Goal: Task Accomplishment & Management: Complete application form

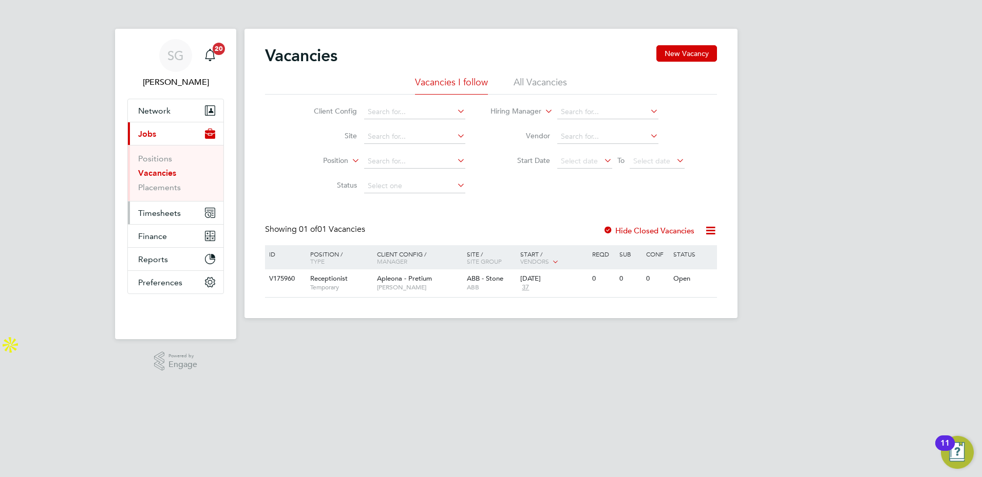
click at [156, 214] on span "Timesheets" at bounding box center [159, 213] width 43 height 10
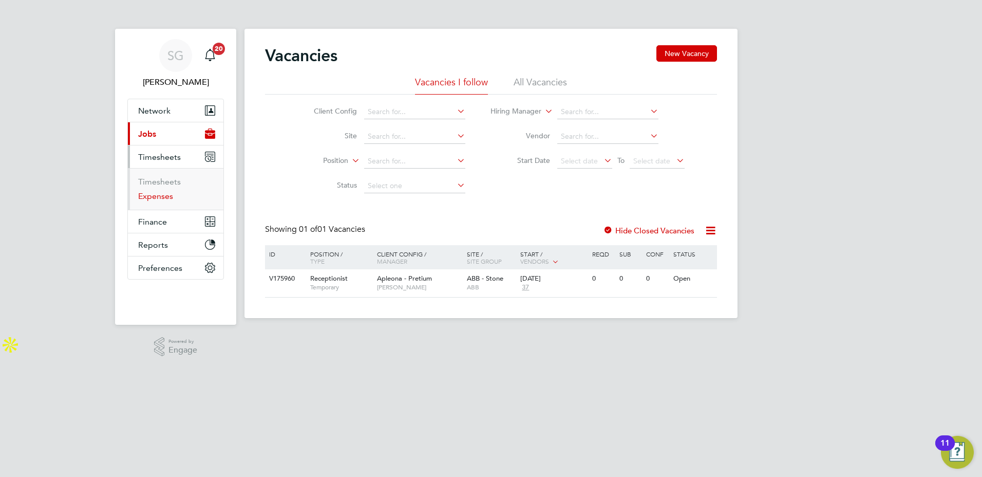
click at [153, 197] on link "Expenses" at bounding box center [155, 196] width 35 height 10
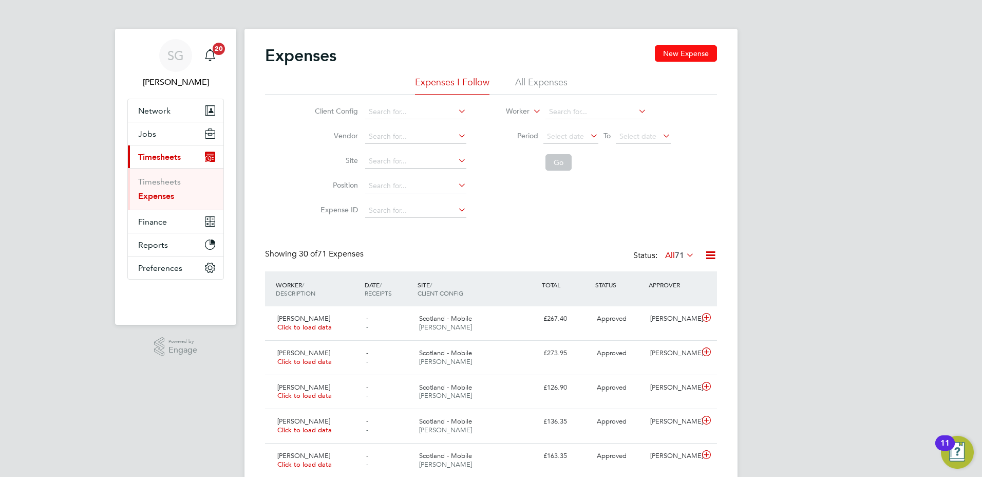
click at [685, 52] on button "New Expense" at bounding box center [686, 53] width 62 height 16
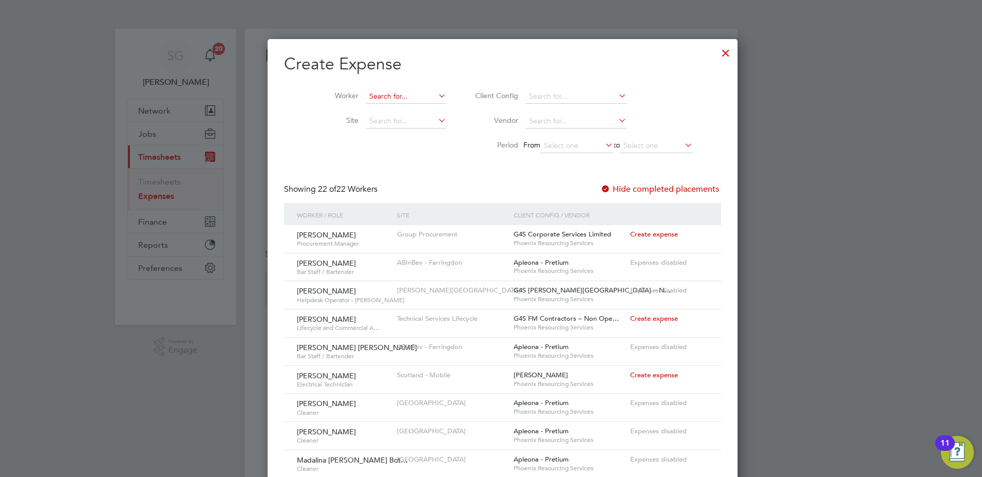
click at [377, 96] on input at bounding box center [406, 96] width 81 height 14
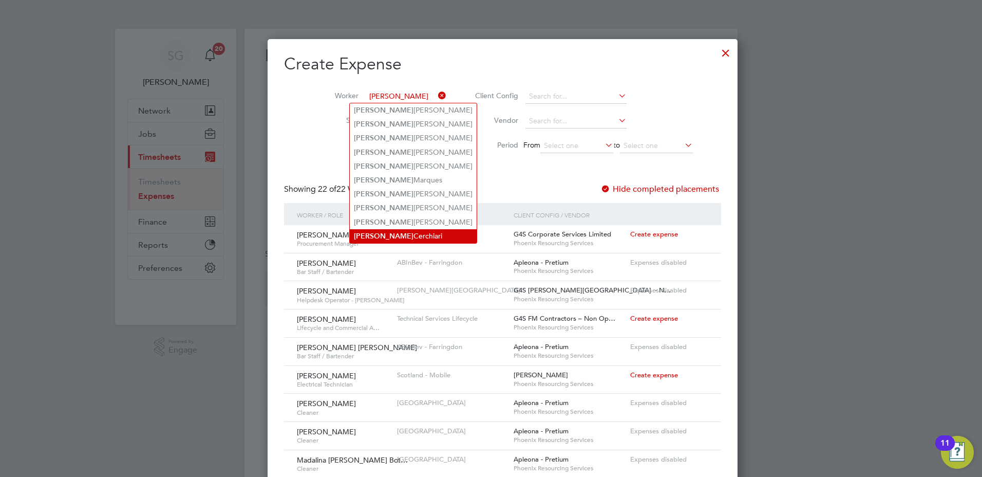
click at [379, 230] on li "[PERSON_NAME]" at bounding box center [413, 236] width 127 height 14
type input "[PERSON_NAME]"
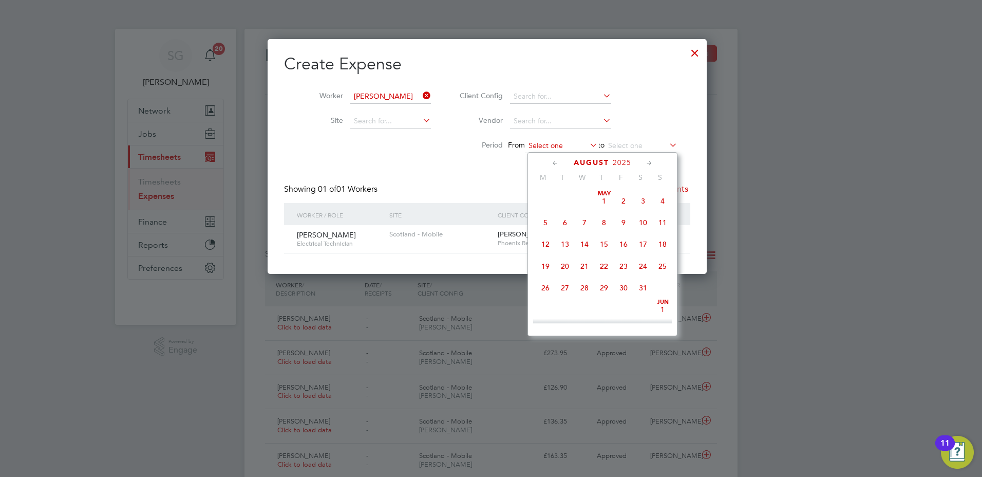
click at [556, 145] on input at bounding box center [561, 146] width 73 height 14
click at [644, 200] on span "2" at bounding box center [644, 192] width 20 height 20
type input "[DATE]"
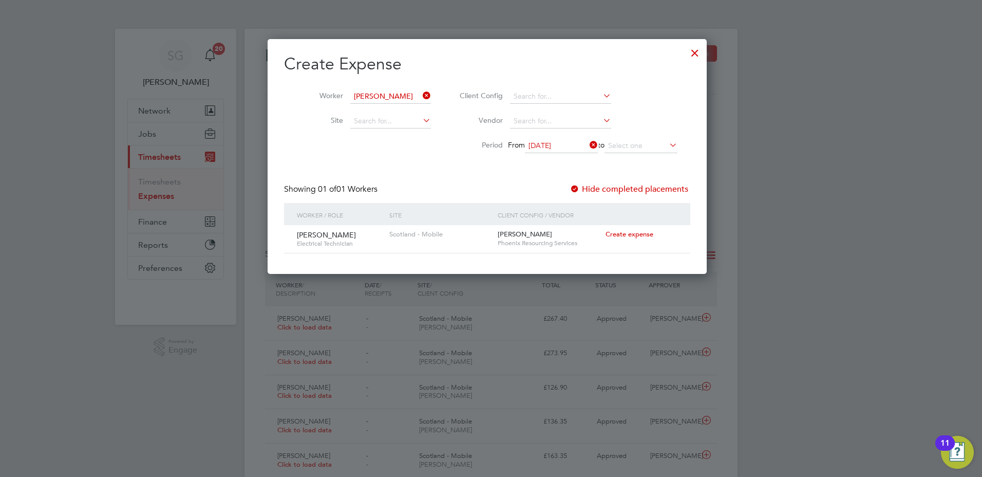
click at [634, 235] on span "Create expense" at bounding box center [630, 234] width 48 height 9
type input "[PERSON_NAME]"
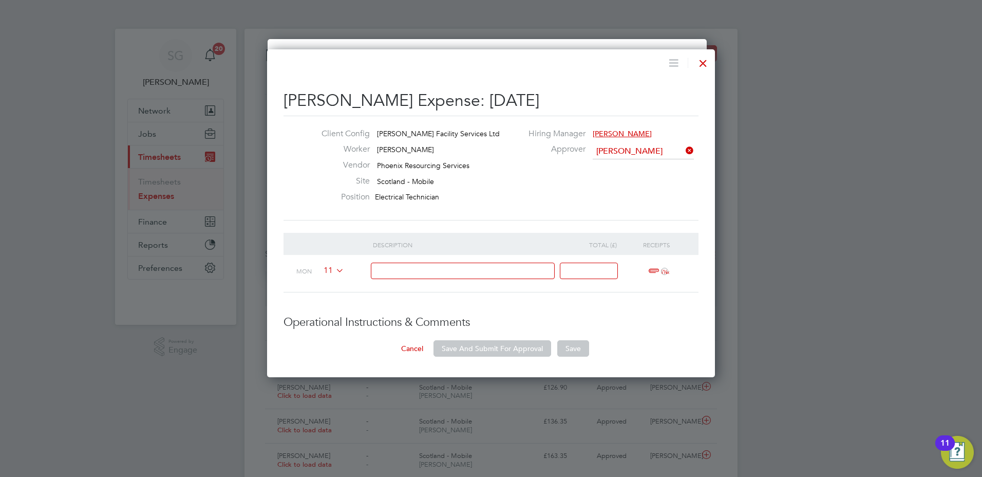
click at [334, 271] on icon at bounding box center [334, 270] width 0 height 8
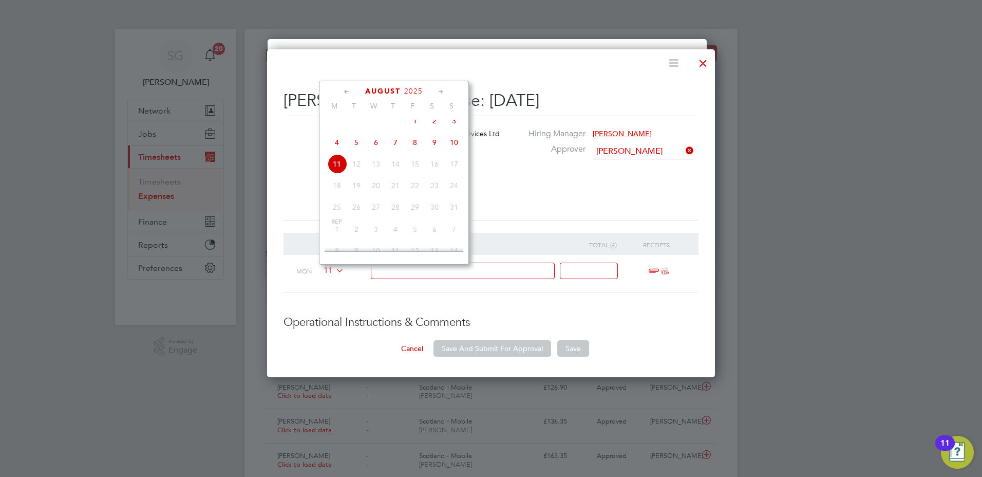
click at [414, 149] on span "8" at bounding box center [415, 143] width 20 height 20
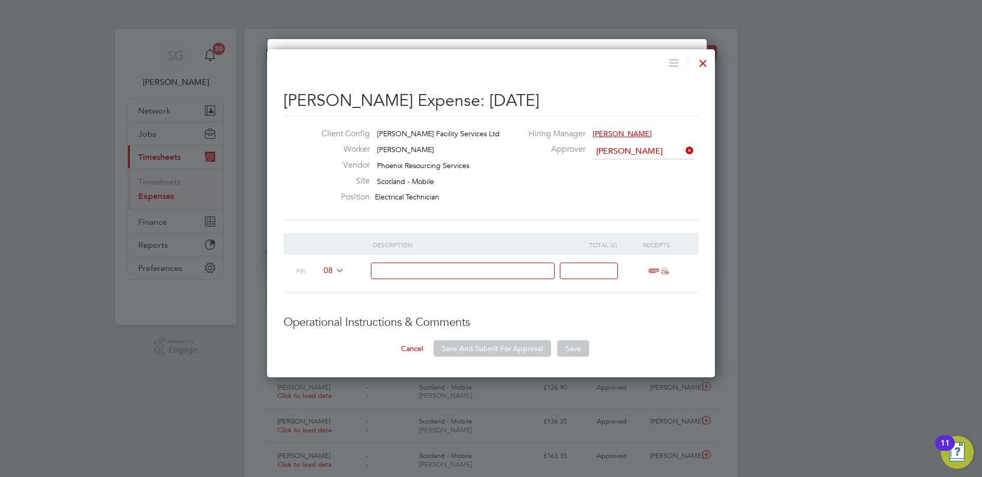
click at [468, 273] on input at bounding box center [463, 271] width 184 height 17
paste input "Miles - 432 x 0.45p = £194.4"
type input "Miles - 432 x 0.45p = £194.40"
click at [578, 269] on input at bounding box center [589, 271] width 58 height 17
type input "194.40"
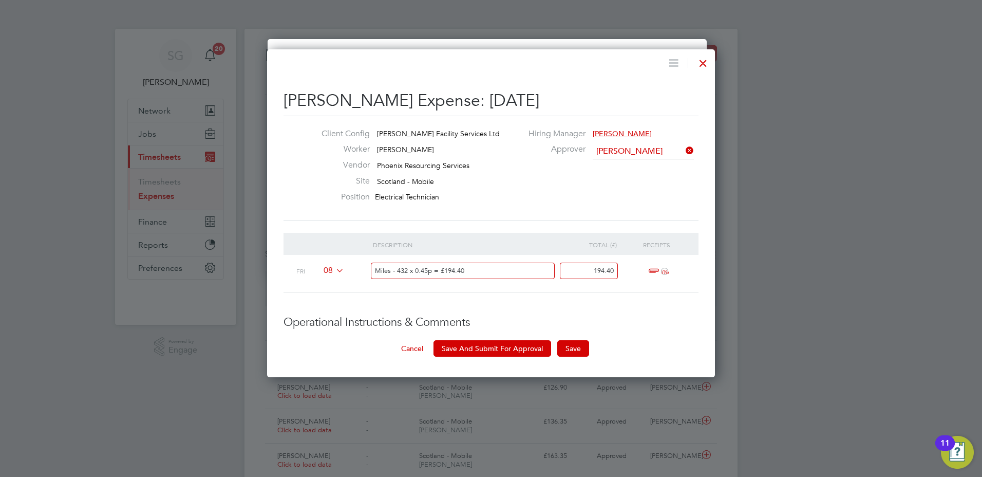
click at [653, 272] on span "ï¼‹" at bounding box center [657, 271] width 23 height 12
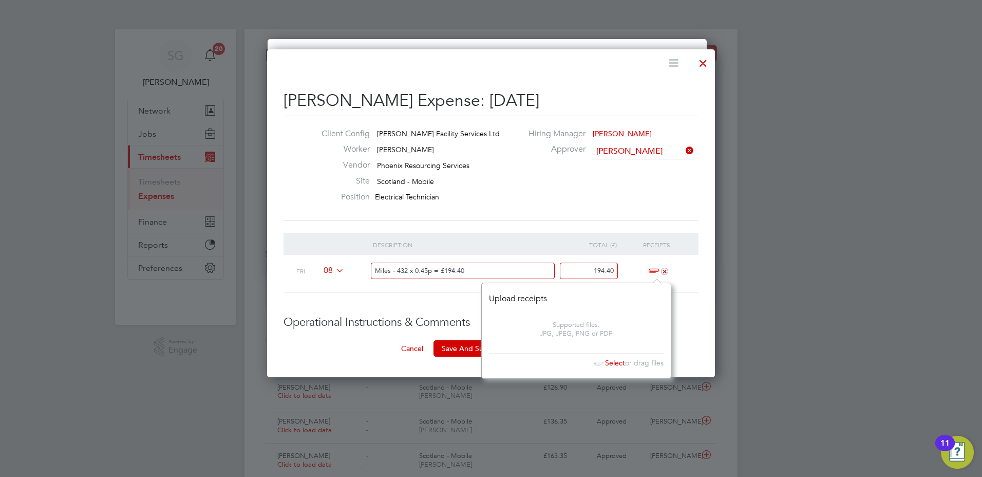
click at [617, 362] on span "Select" at bounding box center [607, 362] width 35 height 9
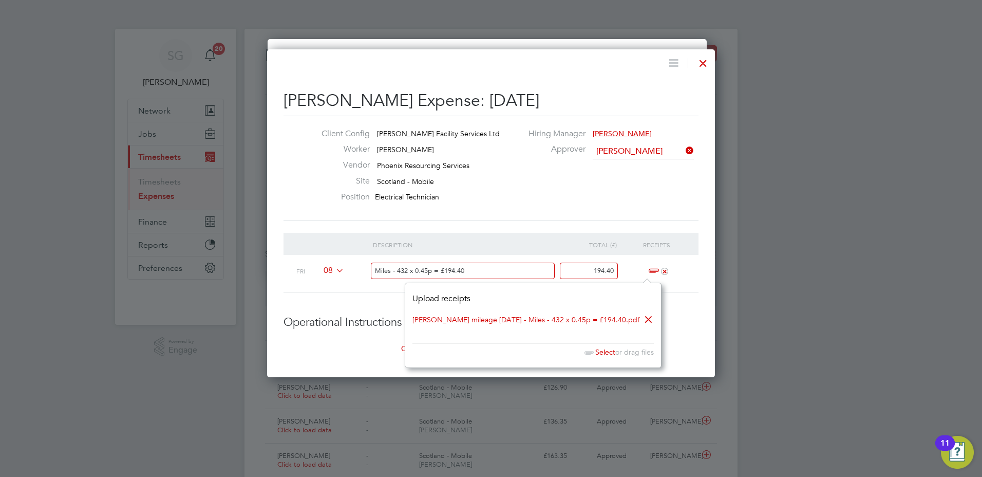
click at [685, 271] on div "+" at bounding box center [656, 271] width 63 height 33
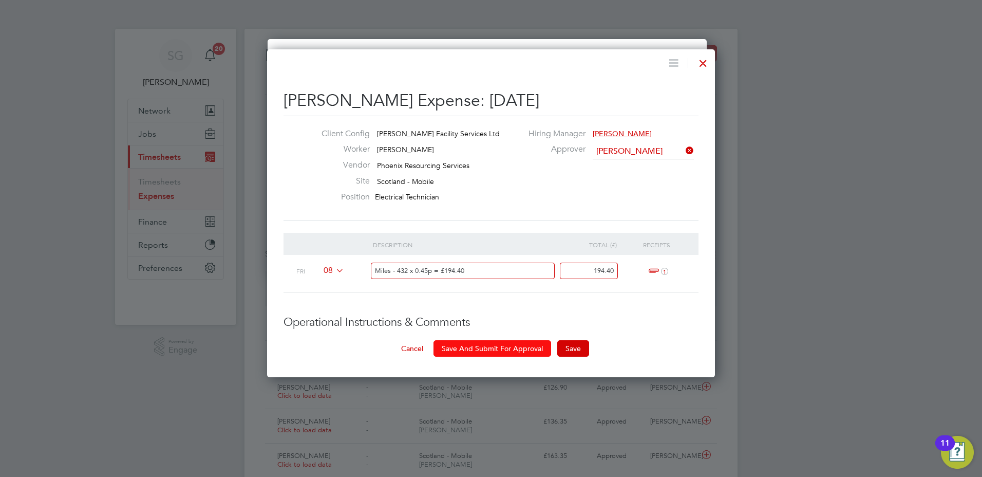
click at [524, 347] on button "Save And Submit For Approval" at bounding box center [493, 348] width 118 height 16
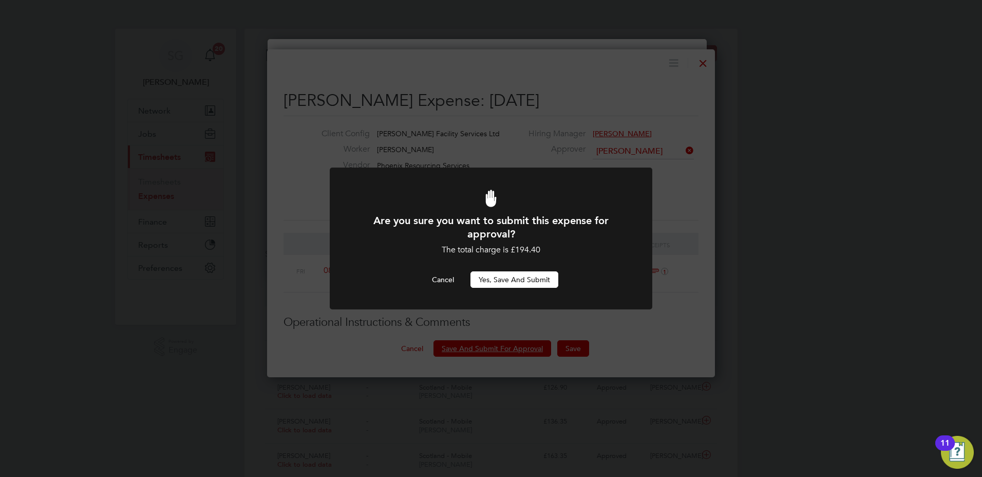
click at [497, 279] on button "Yes, Save and Submit" at bounding box center [515, 279] width 88 height 16
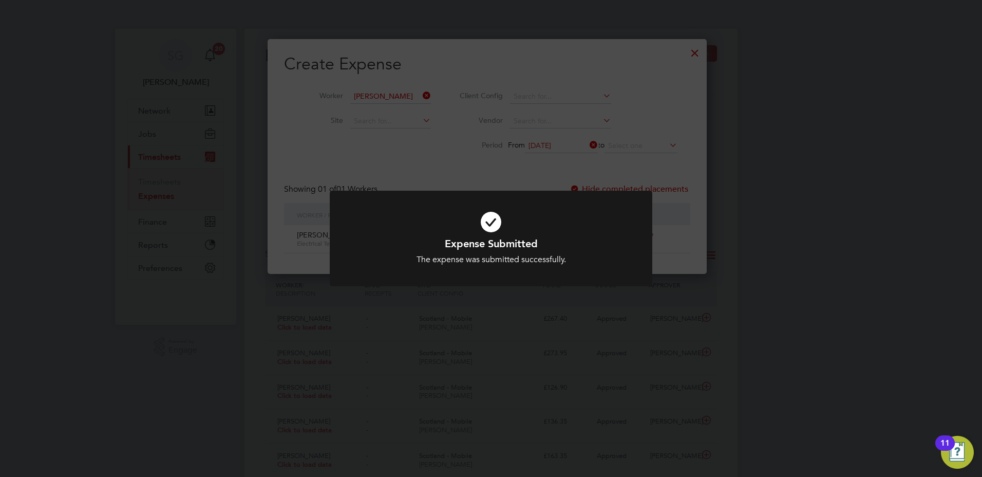
click at [863, 312] on div "Expense Submitted The expense was submitted successfully. Cancel Okay" at bounding box center [491, 238] width 982 height 477
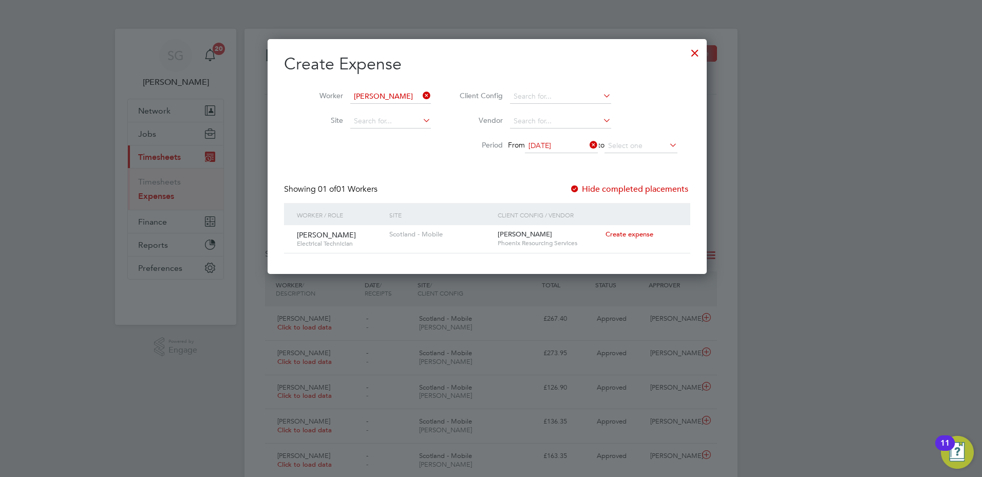
click at [628, 234] on span "Create expense" at bounding box center [630, 234] width 48 height 9
type input "[PERSON_NAME]"
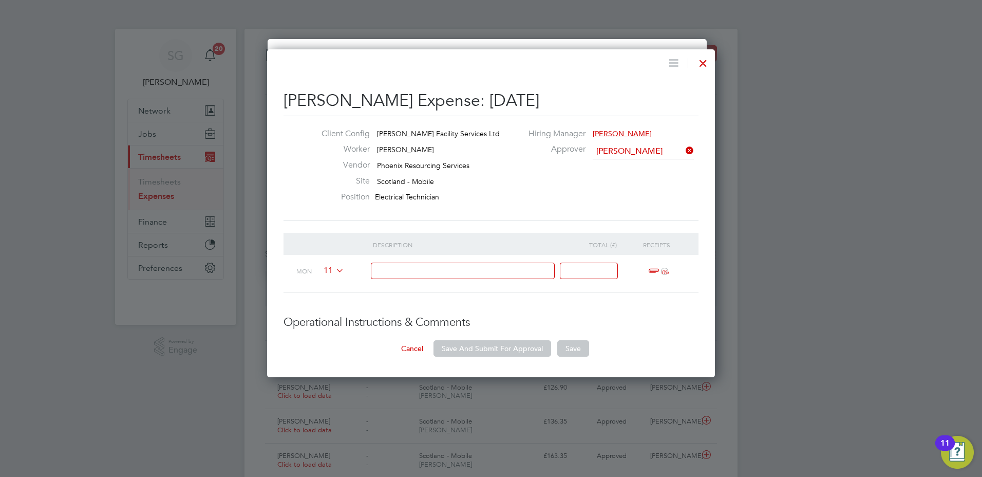
click at [334, 267] on icon at bounding box center [334, 270] width 0 height 8
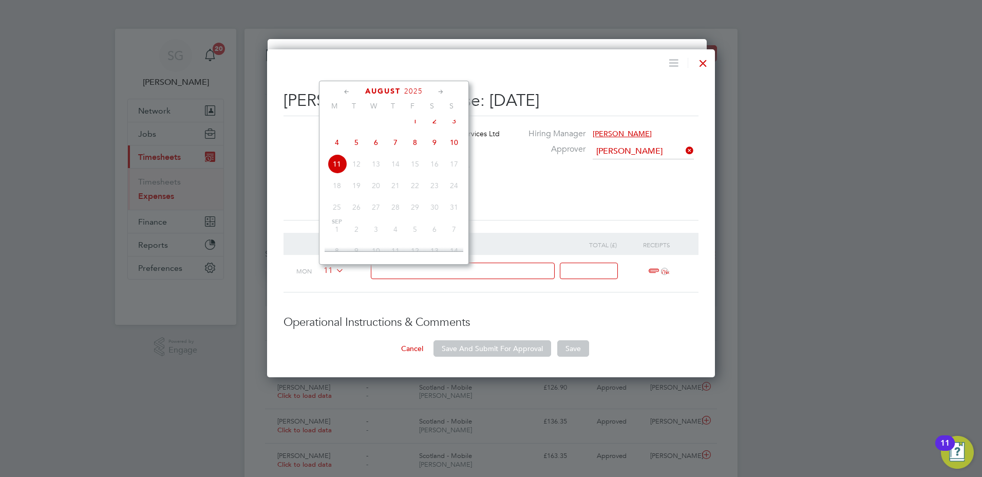
click at [414, 150] on span "8" at bounding box center [415, 143] width 20 height 20
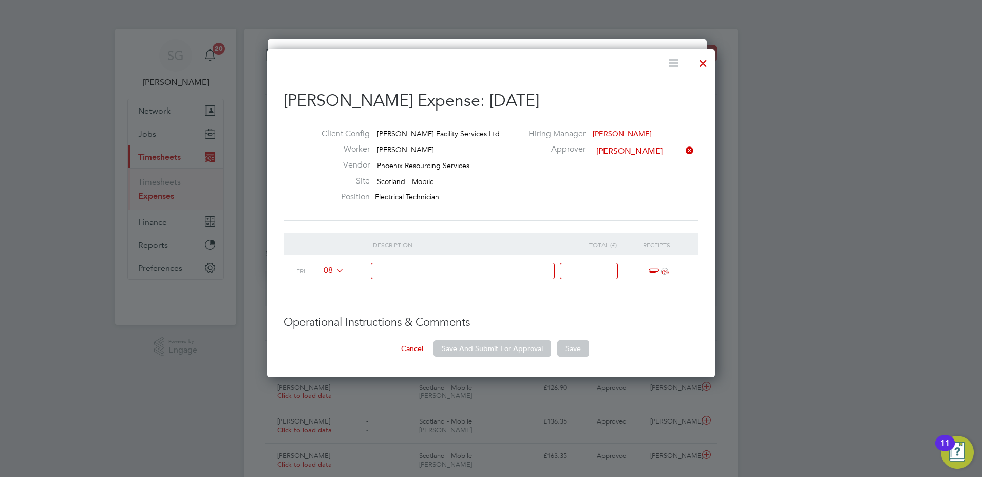
click at [419, 271] on input at bounding box center [463, 271] width 184 height 17
click at [650, 269] on span "ï¼‹" at bounding box center [657, 271] width 23 height 12
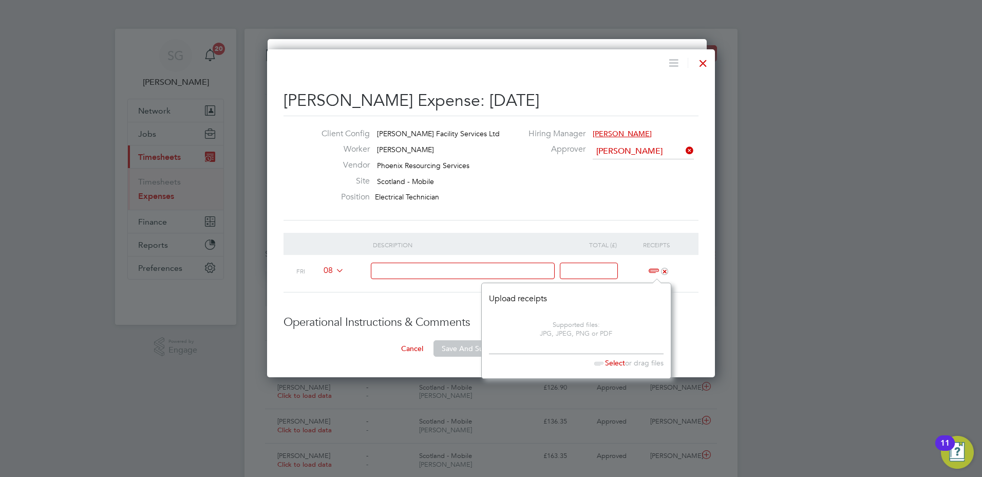
click at [613, 362] on span "Select" at bounding box center [607, 362] width 35 height 9
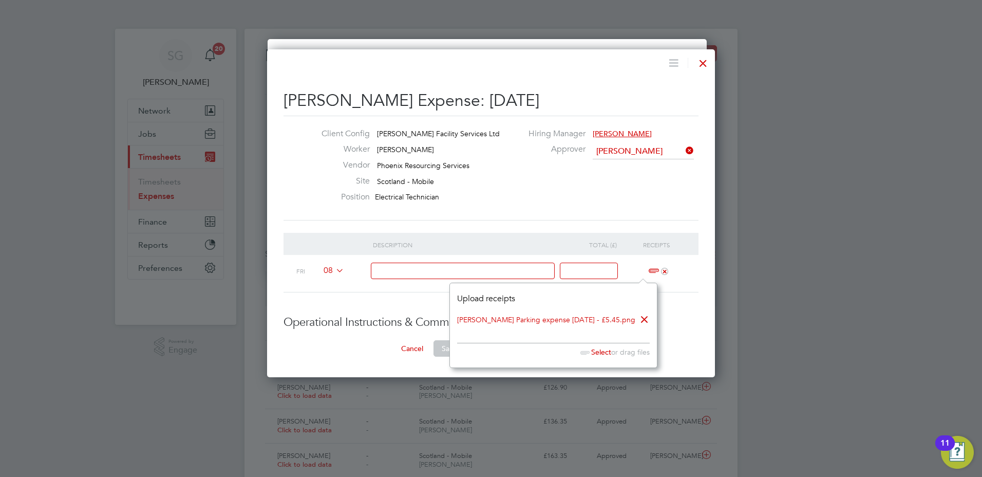
click at [703, 339] on div "[PERSON_NAME] Expense: [DATE] Client Config [PERSON_NAME] Facility Services Ltd…" at bounding box center [491, 213] width 448 height 328
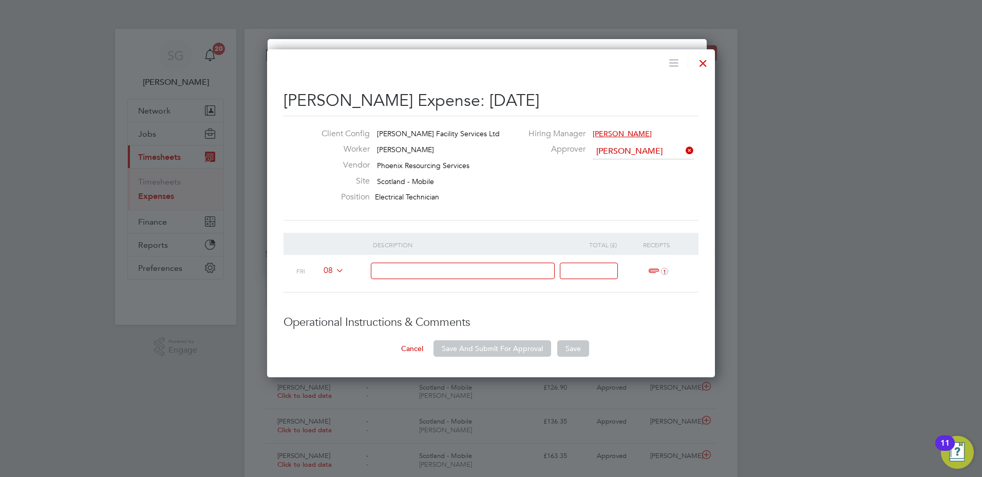
click at [422, 266] on input at bounding box center [463, 271] width 184 height 17
type input "Parking expense [DATE]"
click at [592, 272] on input at bounding box center [589, 271] width 58 height 17
type input "5.45"
click at [508, 348] on button "Save And Submit For Approval" at bounding box center [493, 348] width 118 height 16
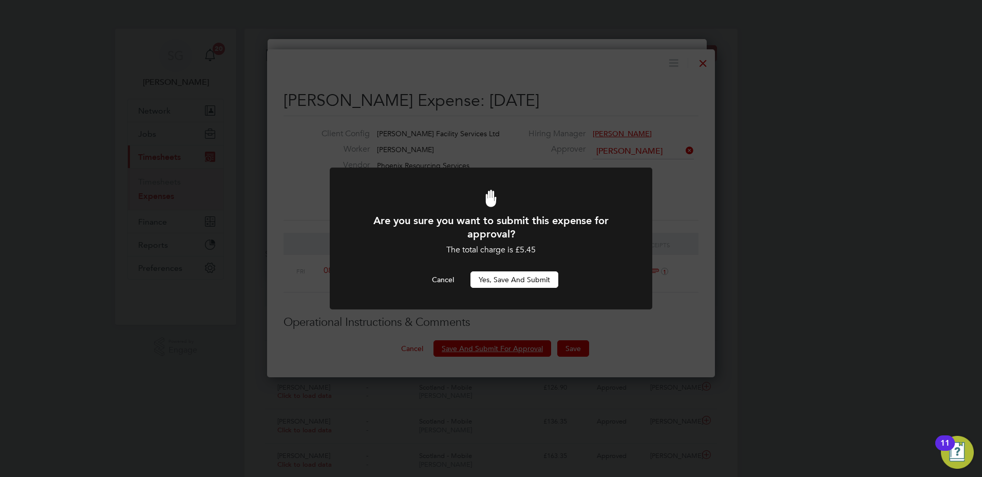
click at [516, 283] on button "Yes, Save and Submit" at bounding box center [515, 279] width 88 height 16
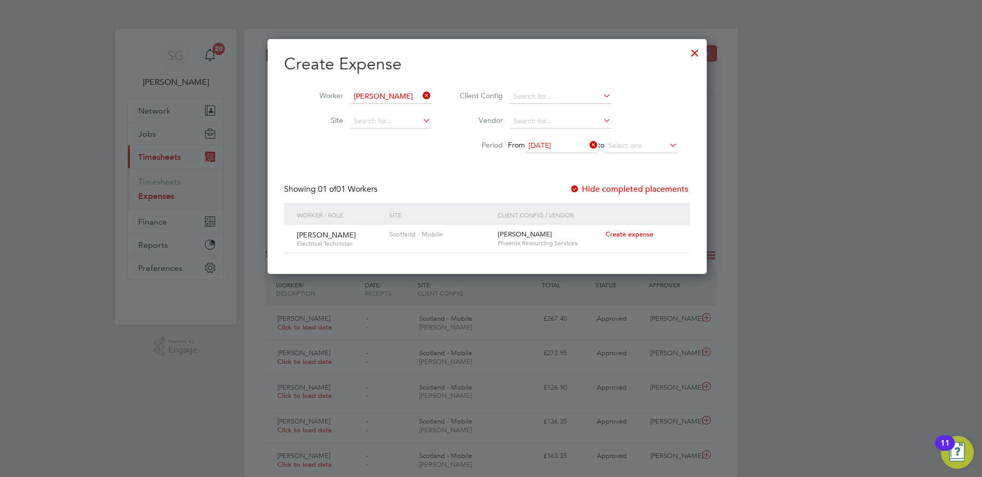
click at [838, 313] on div at bounding box center [491, 238] width 982 height 477
click at [703, 50] on div at bounding box center [695, 50] width 18 height 18
